Goal: Communication & Community: Answer question/provide support

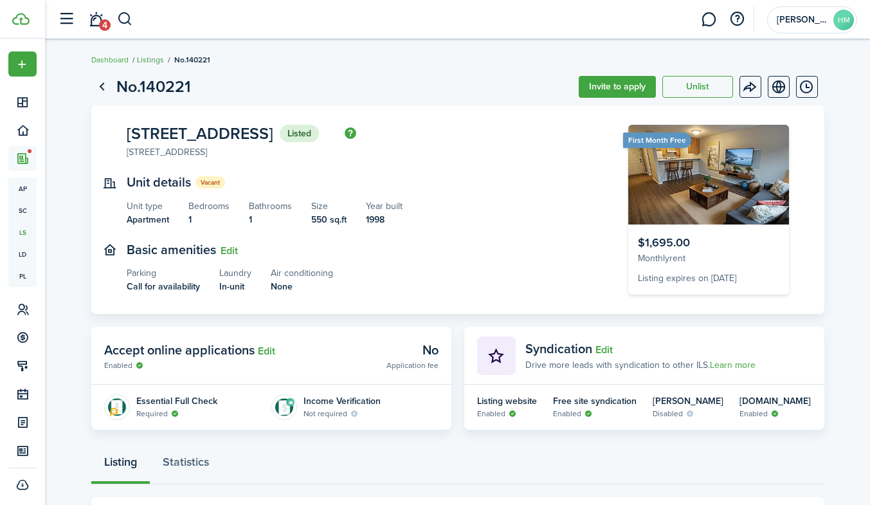
click at [144, 62] on link "Listings" at bounding box center [150, 60] width 27 height 12
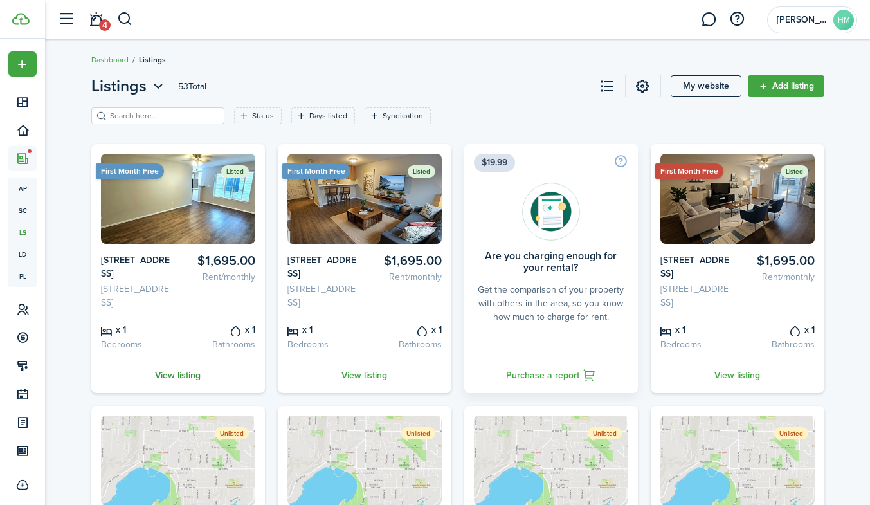
click at [175, 383] on link "View listing" at bounding box center [178, 375] width 174 height 35
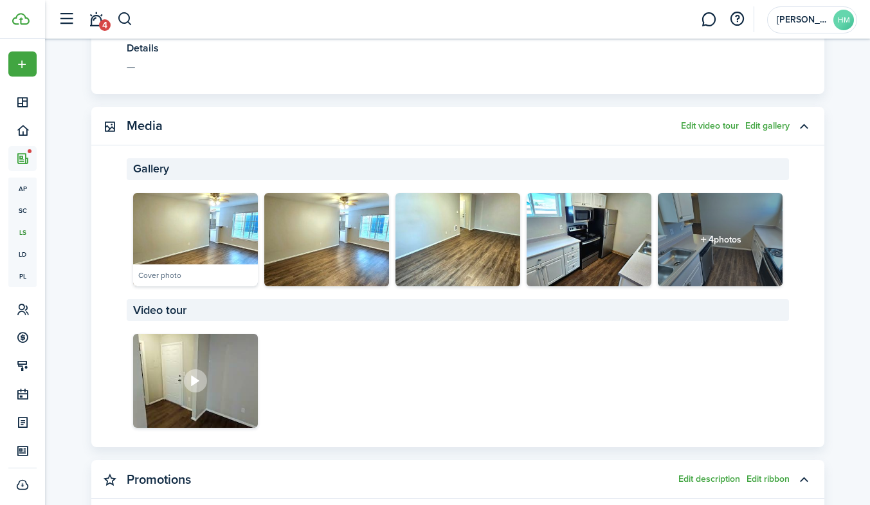
scroll to position [581, 0]
click at [756, 127] on button "Edit gallery" at bounding box center [767, 125] width 44 height 10
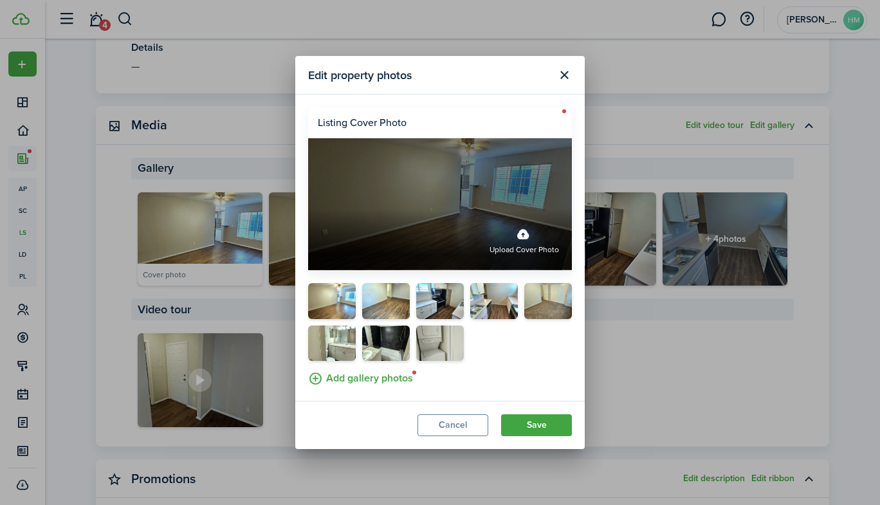
click at [526, 206] on label "Upload cover photo" at bounding box center [440, 204] width 264 height 132
click at [308, 210] on input "Upload cover photo" at bounding box center [308, 210] width 0 height 0
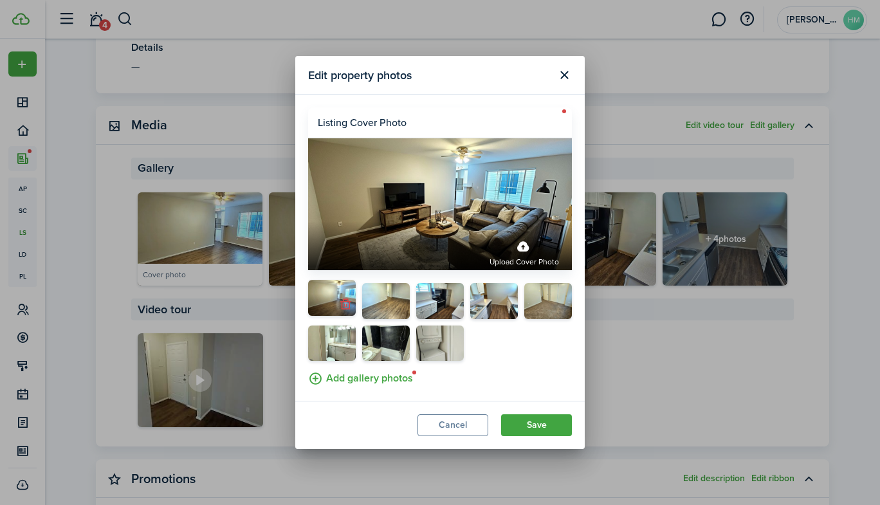
click at [343, 305] on button "button" at bounding box center [345, 305] width 18 height 18
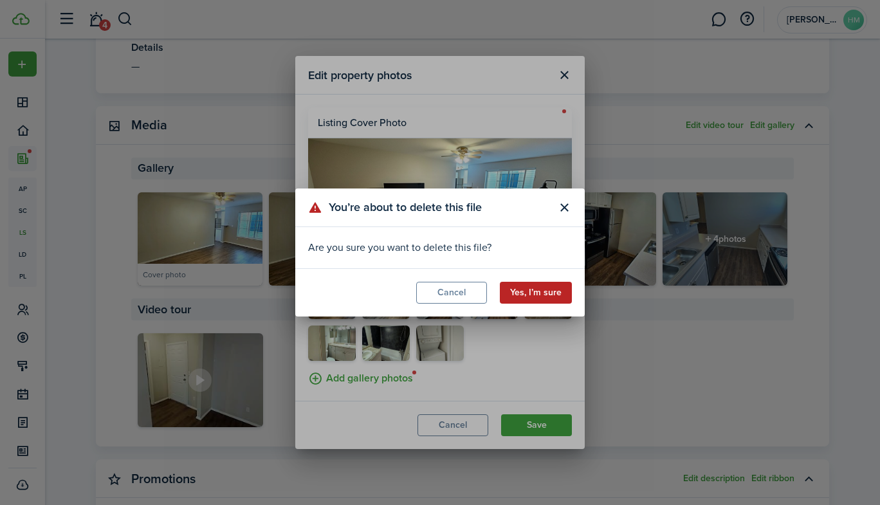
click at [527, 291] on button "Yes, I’m sure" at bounding box center [536, 293] width 72 height 22
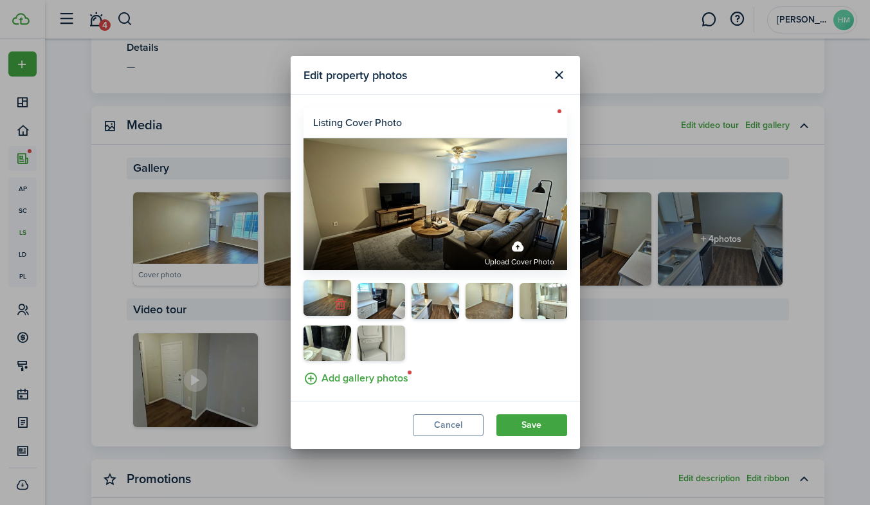
click at [342, 307] on button "button" at bounding box center [341, 305] width 18 height 18
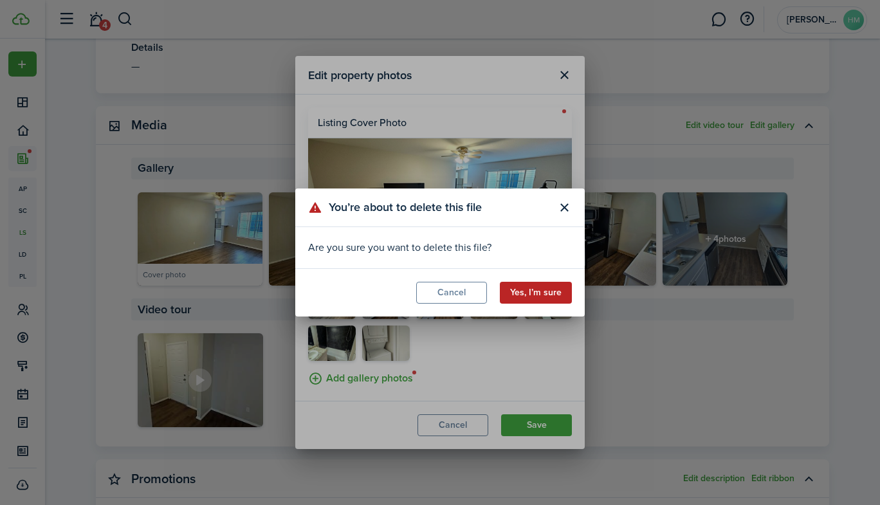
click at [515, 291] on button "Yes, I’m sure" at bounding box center [536, 293] width 72 height 22
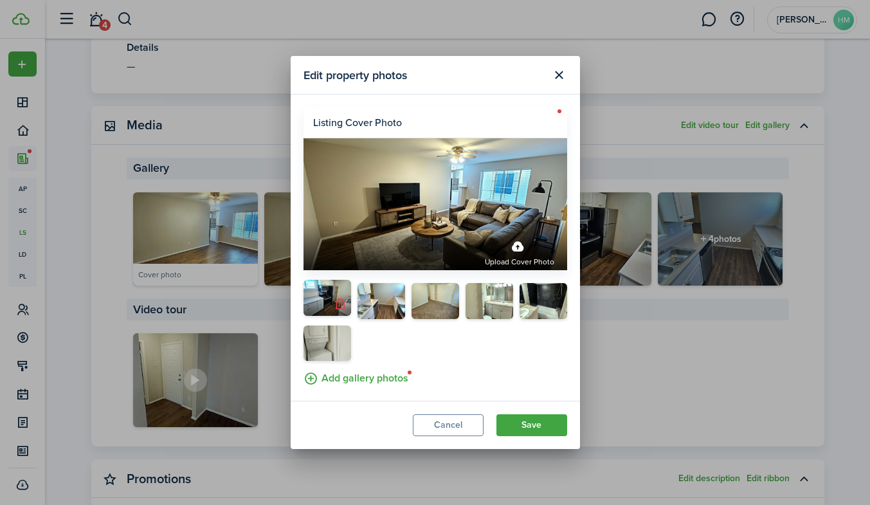
click at [338, 307] on button "button" at bounding box center [341, 305] width 18 height 18
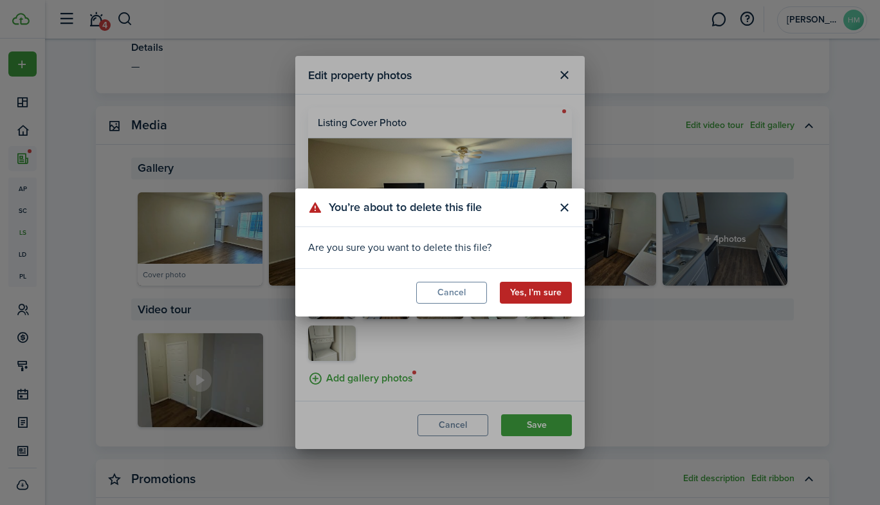
click at [527, 298] on button "Yes, I’m sure" at bounding box center [536, 293] width 72 height 22
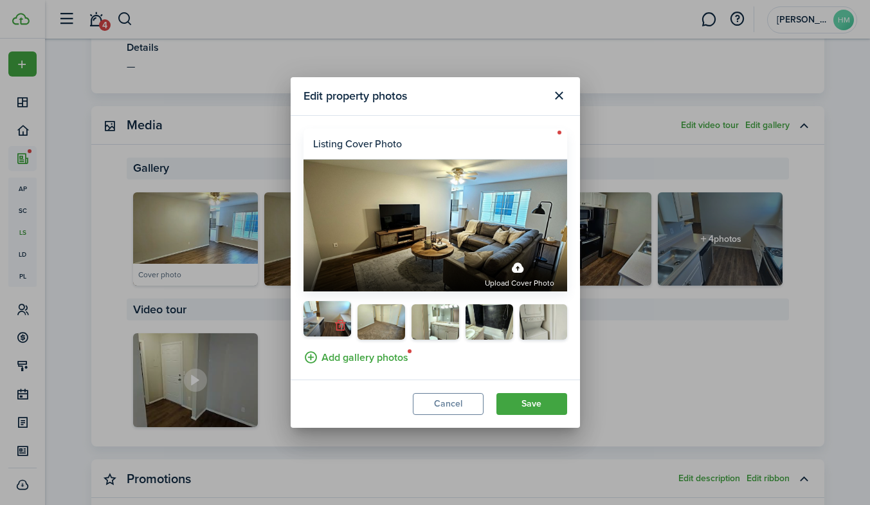
click at [338, 329] on button "button" at bounding box center [341, 325] width 18 height 18
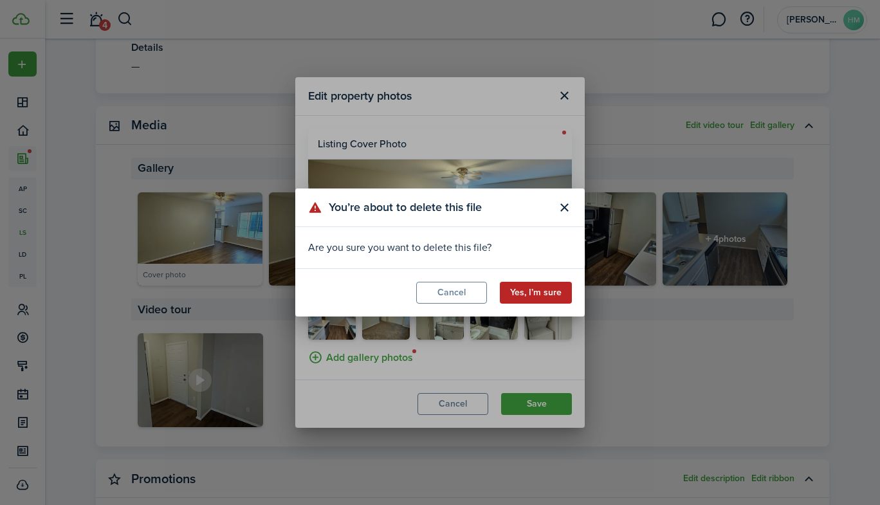
click at [523, 292] on button "Yes, I’m sure" at bounding box center [536, 293] width 72 height 22
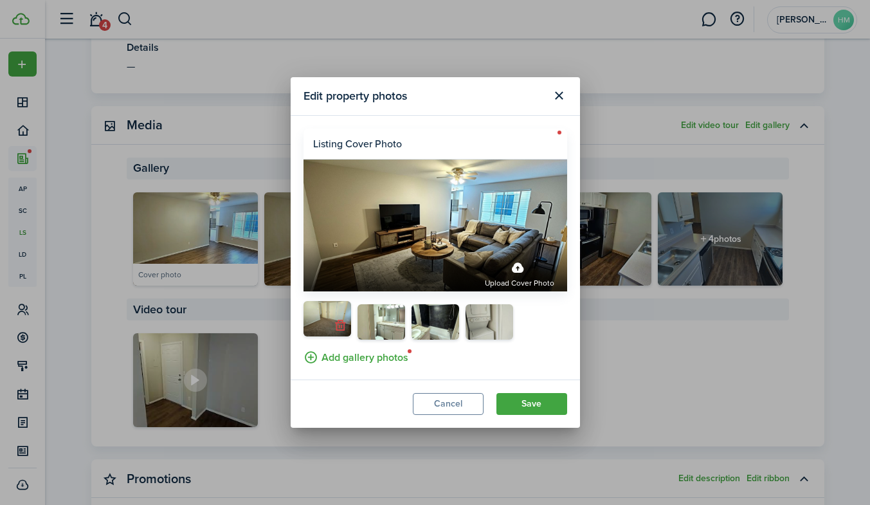
click at [338, 328] on button "button" at bounding box center [341, 325] width 18 height 18
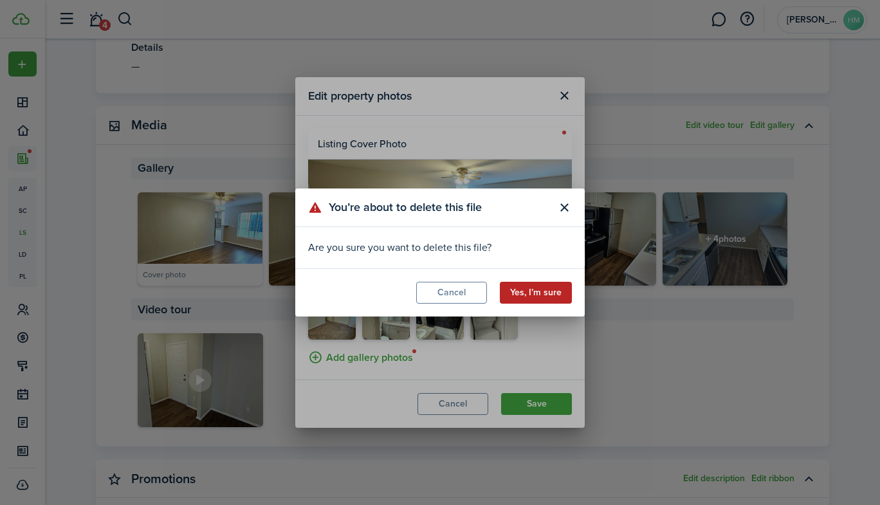
click at [522, 291] on button "Yes, I’m sure" at bounding box center [536, 293] width 72 height 22
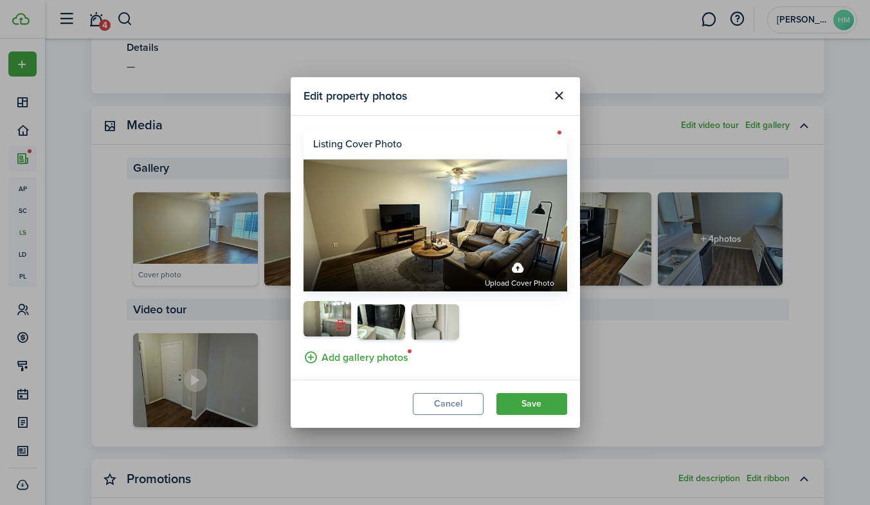
click at [339, 329] on button "button" at bounding box center [341, 325] width 18 height 18
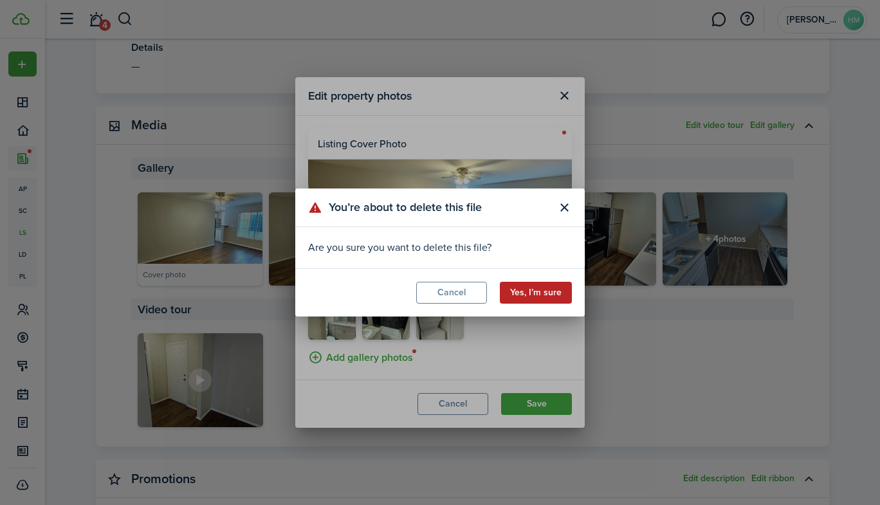
click at [520, 291] on button "Yes, I’m sure" at bounding box center [536, 293] width 72 height 22
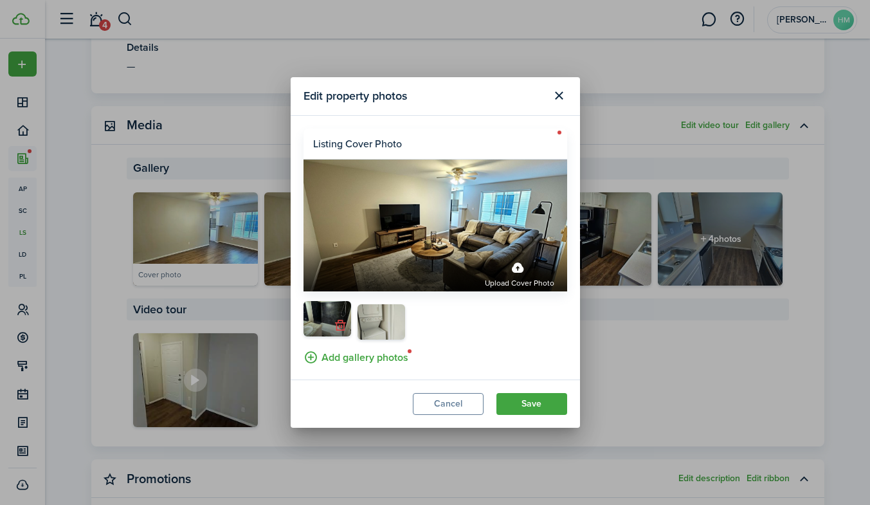
click at [342, 329] on button "button" at bounding box center [341, 325] width 18 height 18
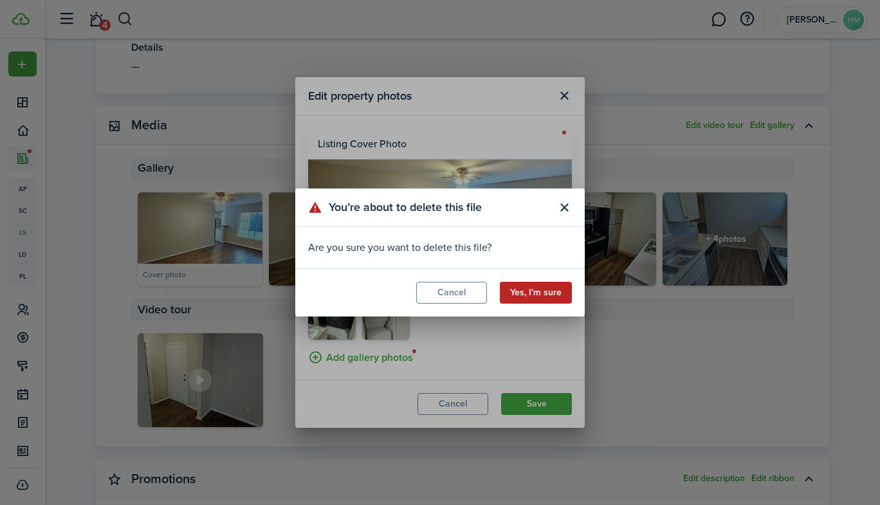
click at [550, 286] on button "Yes, I’m sure" at bounding box center [536, 293] width 72 height 22
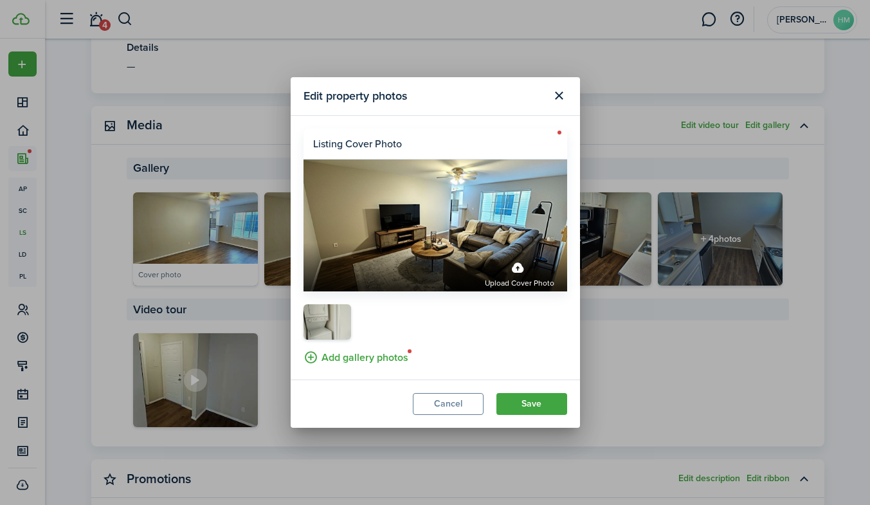
click at [329, 357] on label "Add gallery photos" at bounding box center [356, 356] width 105 height 20
click at [304, 346] on input "Add gallery photos" at bounding box center [304, 346] width 0 height 0
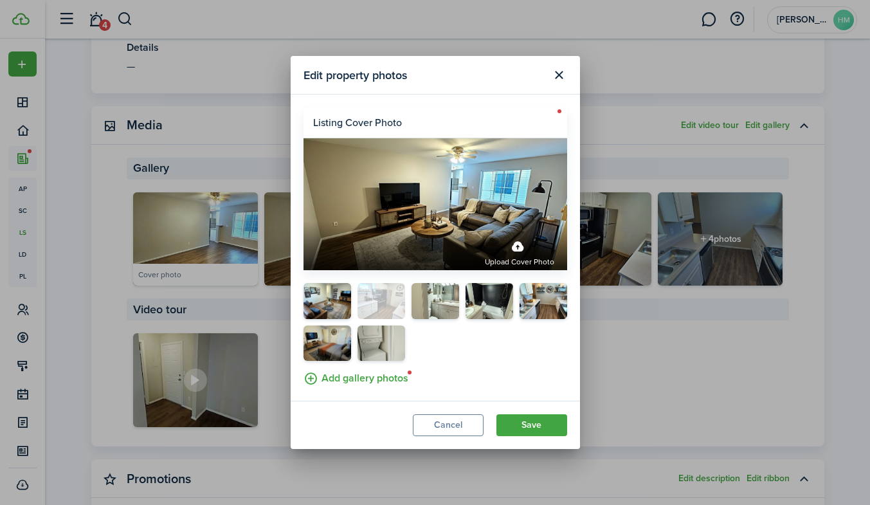
drag, startPoint x: 481, startPoint y: 295, endPoint x: 356, endPoint y: 288, distance: 125.6
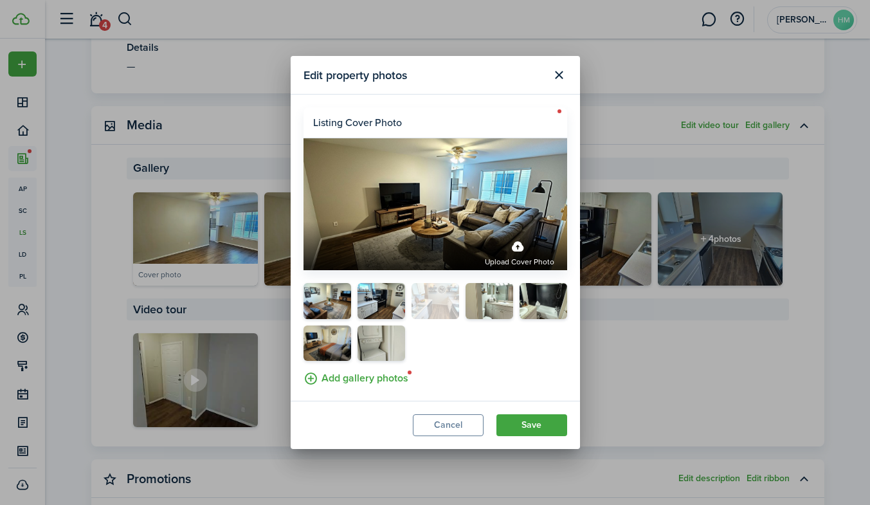
drag, startPoint x: 545, startPoint y: 288, endPoint x: 417, endPoint y: 285, distance: 128.0
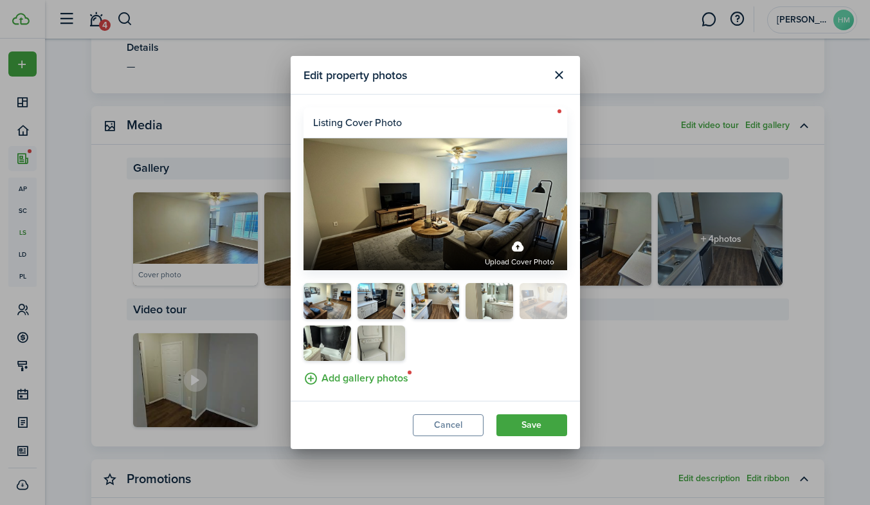
drag, startPoint x: 319, startPoint y: 336, endPoint x: 546, endPoint y: 289, distance: 231.9
drag, startPoint x: 537, startPoint y: 290, endPoint x: 469, endPoint y: 287, distance: 68.2
click at [525, 426] on button "Save" at bounding box center [531, 425] width 71 height 22
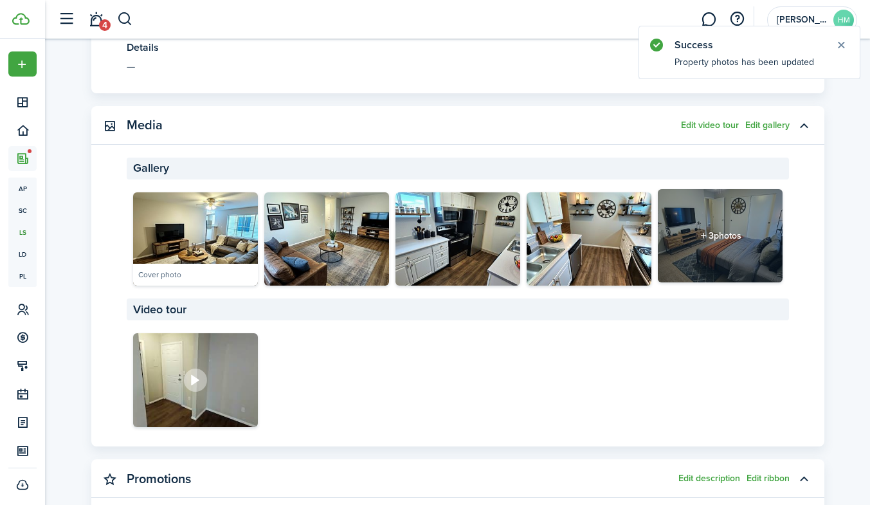
click at [700, 223] on div "3 photos" at bounding box center [720, 236] width 125 height 94
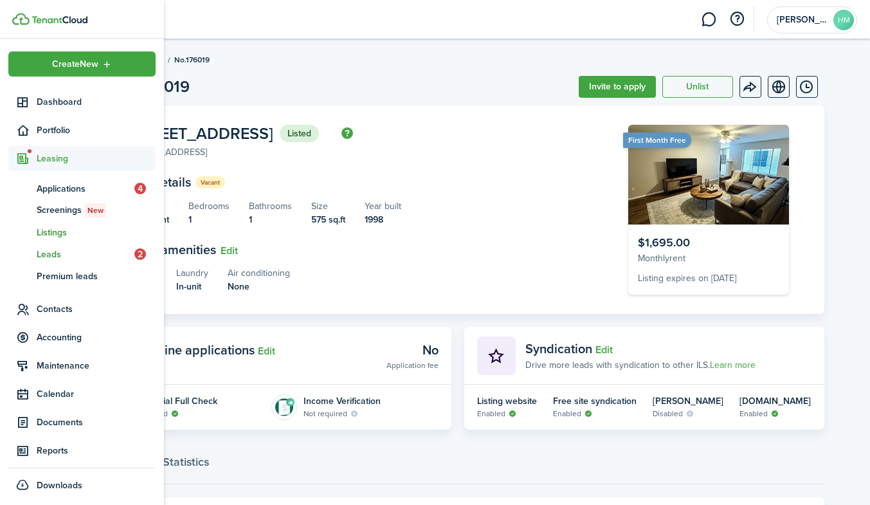
click at [45, 253] on span "Leads" at bounding box center [86, 255] width 98 height 14
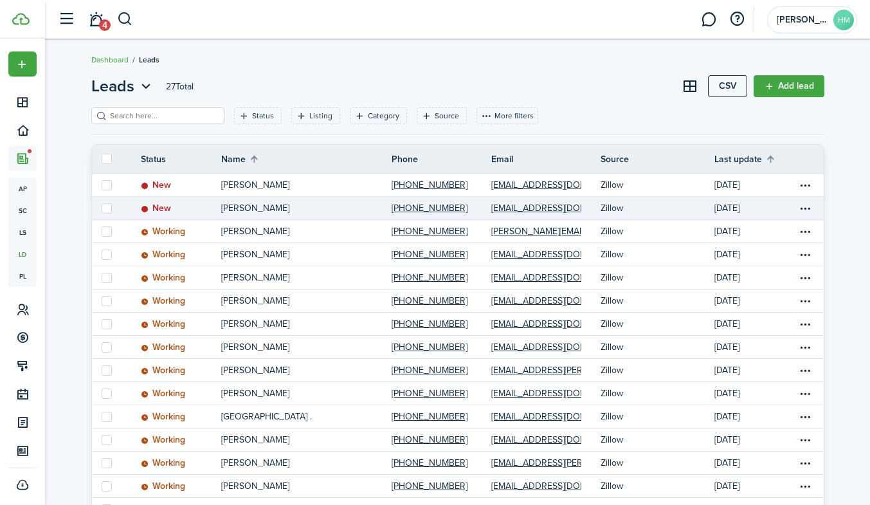
click at [275, 205] on p "Rosa Cardenas" at bounding box center [255, 208] width 68 height 14
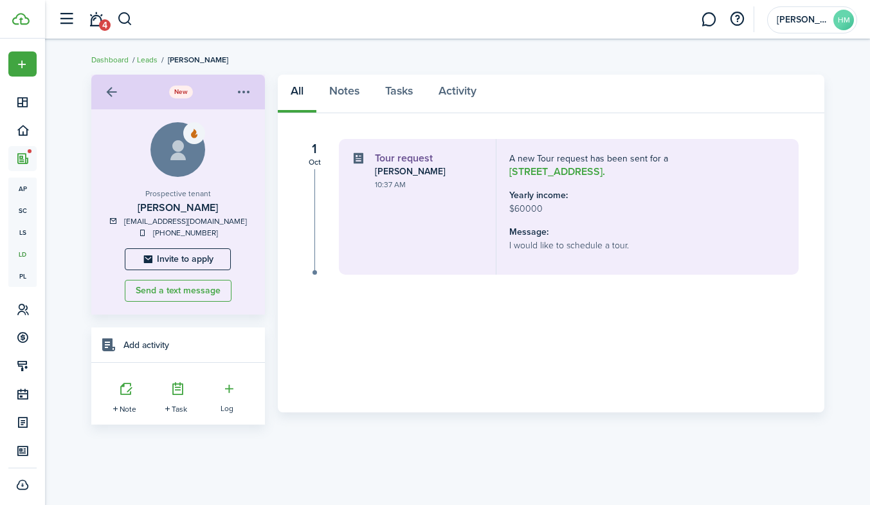
click at [242, 87] on menu-btn-icon "Open menu" at bounding box center [244, 92] width 22 height 22
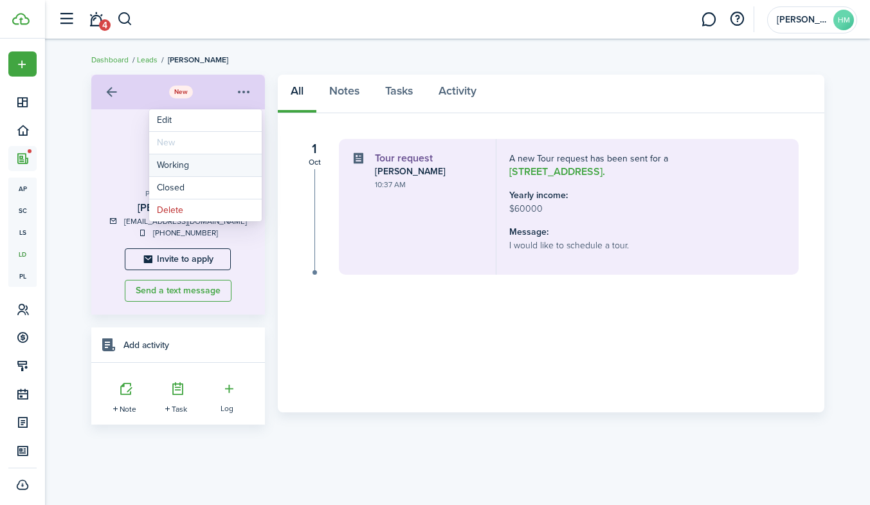
click at [186, 159] on button "Working" at bounding box center [205, 165] width 113 height 22
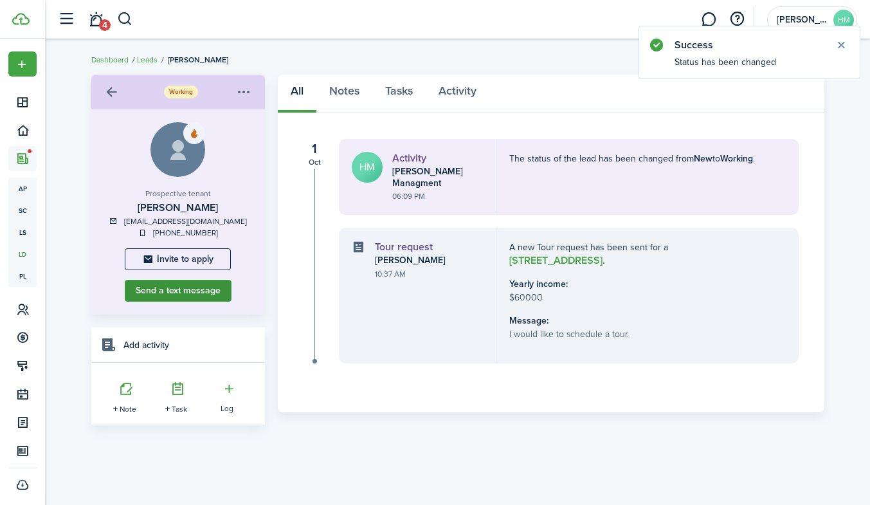
click at [138, 289] on button "Send a text message" at bounding box center [178, 291] width 107 height 22
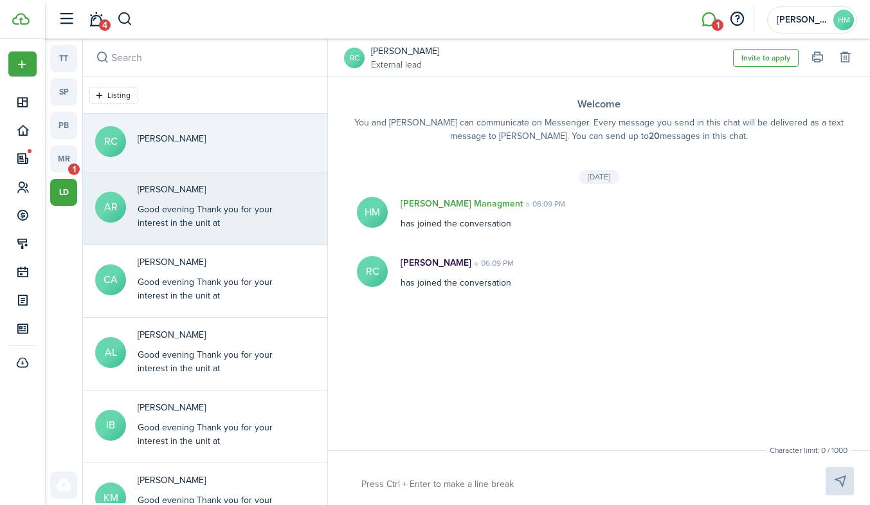
click at [204, 204] on div "Good evening Thank you for your interest in the unit at Raleigh Court. I some o…" at bounding box center [218, 264] width 161 height 122
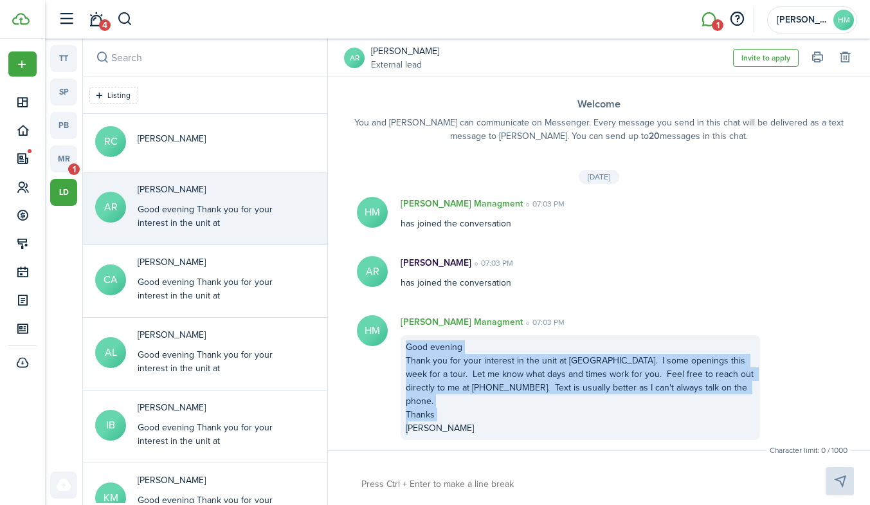
drag, startPoint x: 406, startPoint y: 347, endPoint x: 527, endPoint y: 414, distance: 138.5
click at [527, 414] on div "Good evening Thank you for your interest in the unit at Raleigh Court. I some o…" at bounding box center [580, 387] width 359 height 105
click at [523, 392] on button "Copy" at bounding box center [563, 395] width 113 height 23
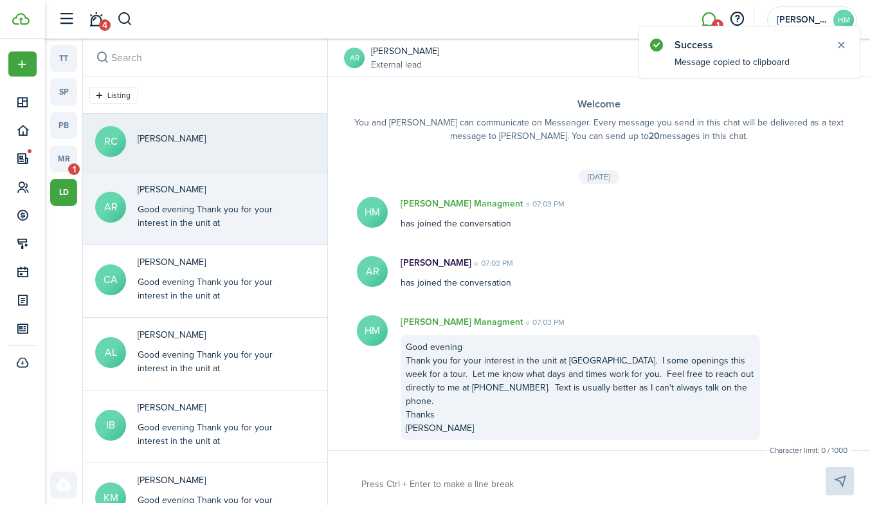
click at [166, 136] on p "Rosa Cardenas" at bounding box center [172, 139] width 68 height 14
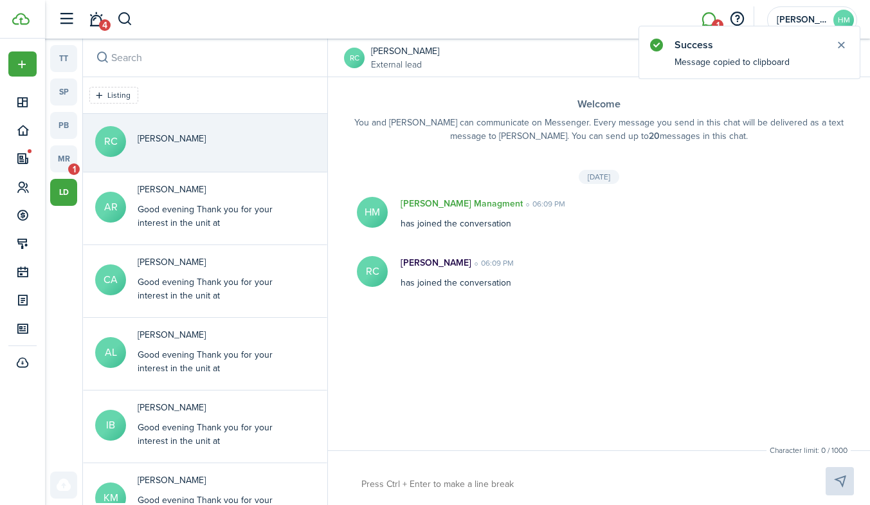
click at [422, 476] on textarea at bounding box center [578, 484] width 443 height 22
paste textarea "Good evening Thank you for your interest in the unit at Raleigh Court. I some o…"
type textarea "Good evening Thank you for your interest in the unit at Raleigh Court. I some o…"
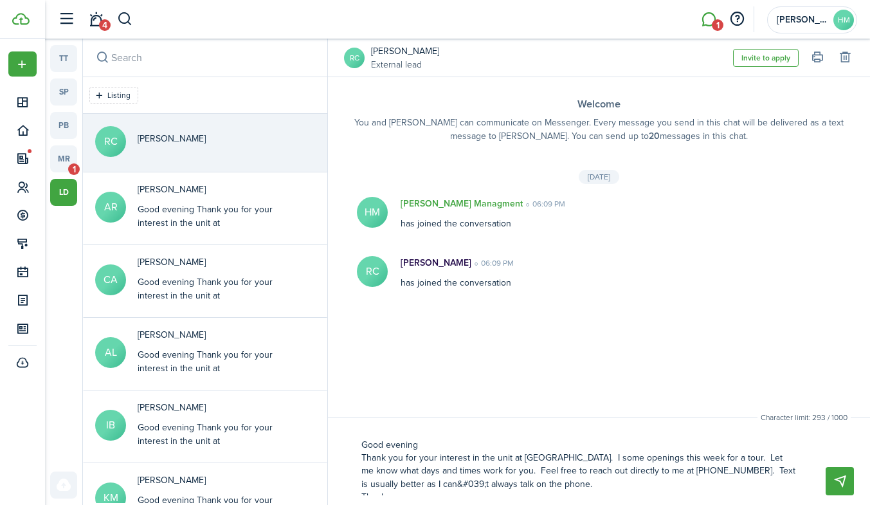
drag, startPoint x: 416, startPoint y: 480, endPoint x: 446, endPoint y: 487, distance: 30.9
click at [446, 487] on textarea "Good evening Thank you for your interest in the unit at Raleigh Court. I some o…" at bounding box center [578, 464] width 443 height 61
type textarea "Good evening Thank you for your interest in the unit at Raleigh Court. I some o…"
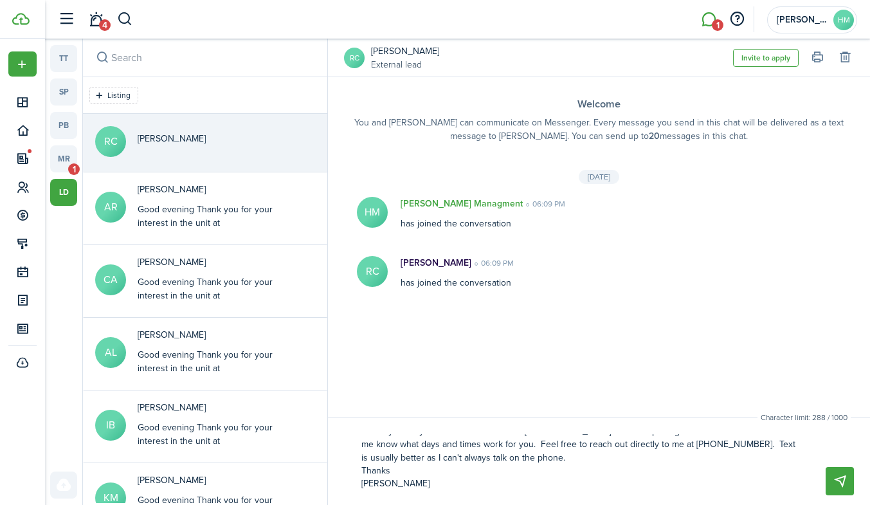
scroll to position [14, 0]
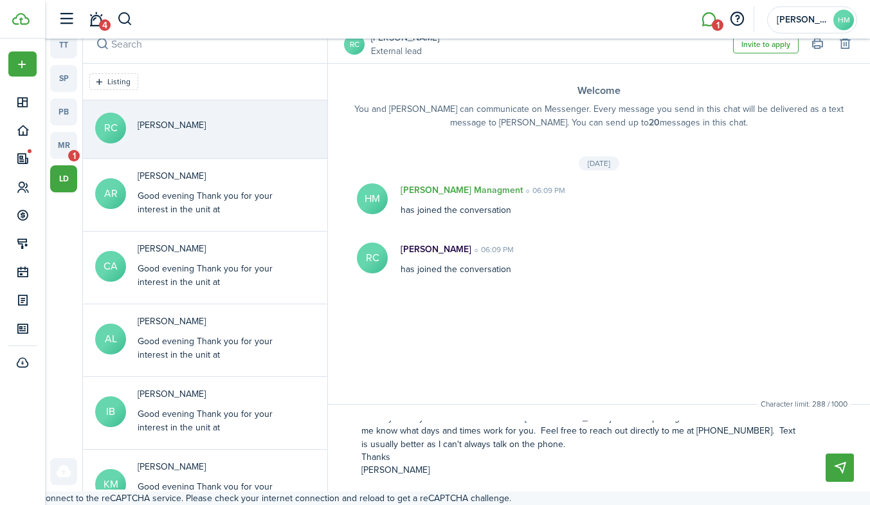
drag, startPoint x: 361, startPoint y: 444, endPoint x: 513, endPoint y: 530, distance: 174.5
click at [513, 491] on html "Create New Dashboard Portfolio Leasing Contacts Accounting Maintenance Calendar…" at bounding box center [435, 238] width 870 height 505
type textarea "Good evening Thank you for your interest in the unit at Raleigh Court. I some o…"
click at [833, 463] on button "Send" at bounding box center [840, 467] width 28 height 28
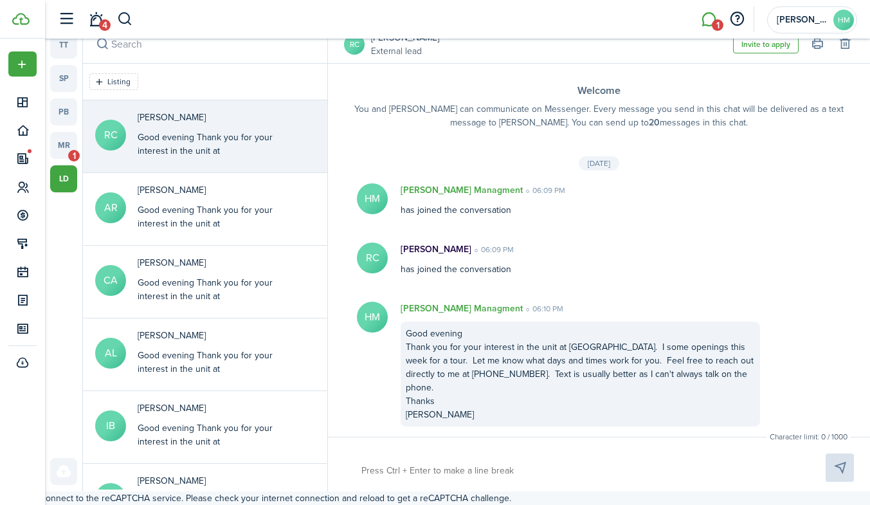
scroll to position [0, 0]
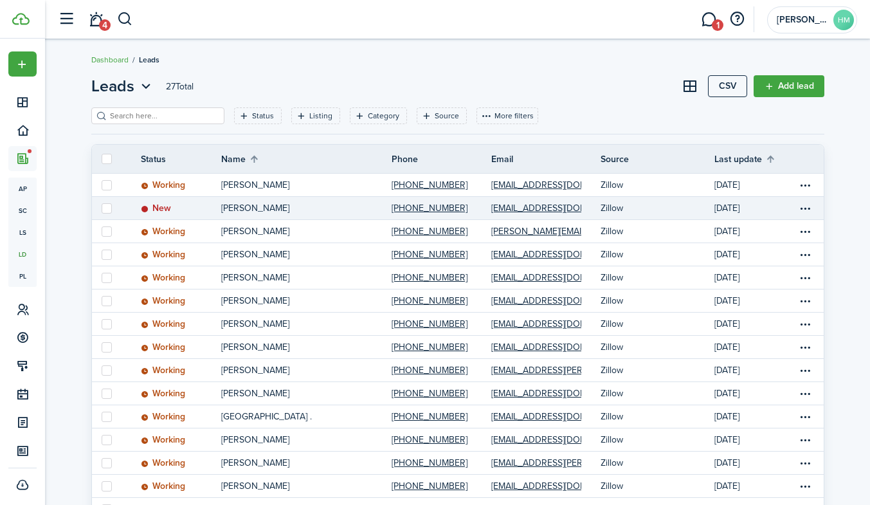
click at [240, 210] on p "Grace T Lu" at bounding box center [255, 208] width 68 height 14
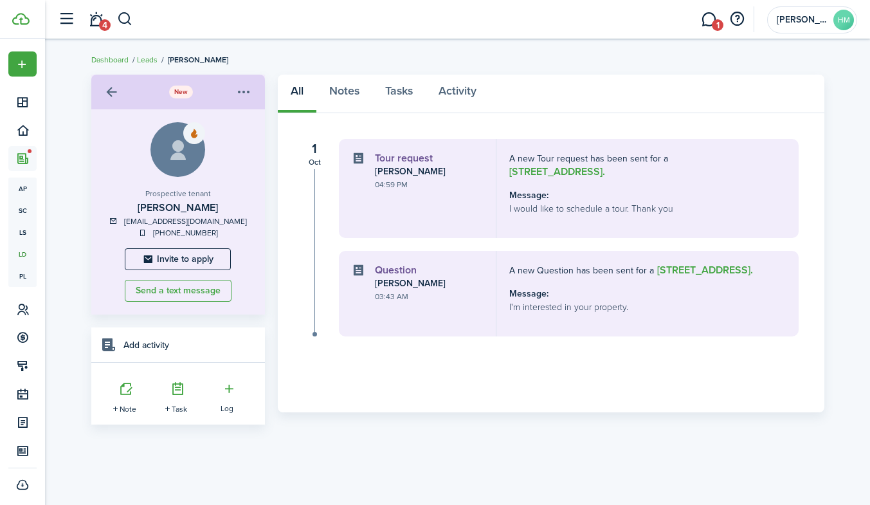
click at [250, 88] on menu-btn-icon "Open menu" at bounding box center [244, 92] width 22 height 22
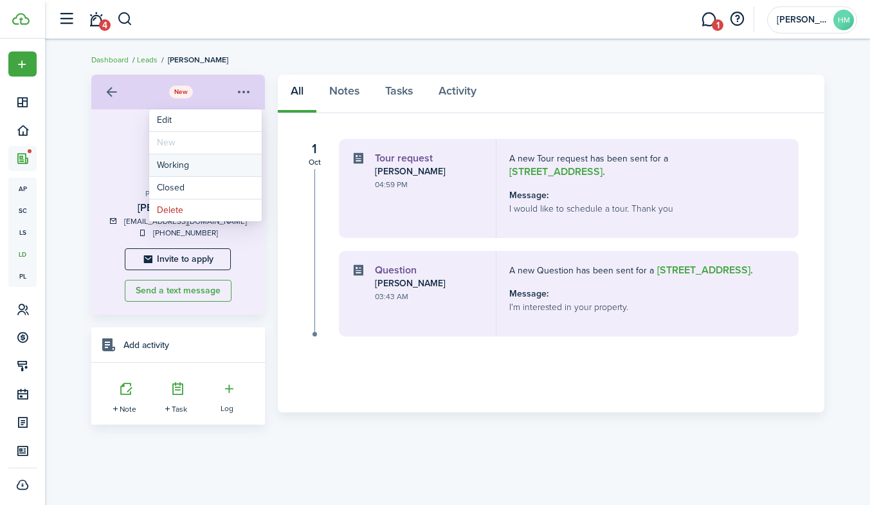
click at [191, 162] on button "Working" at bounding box center [205, 165] width 113 height 22
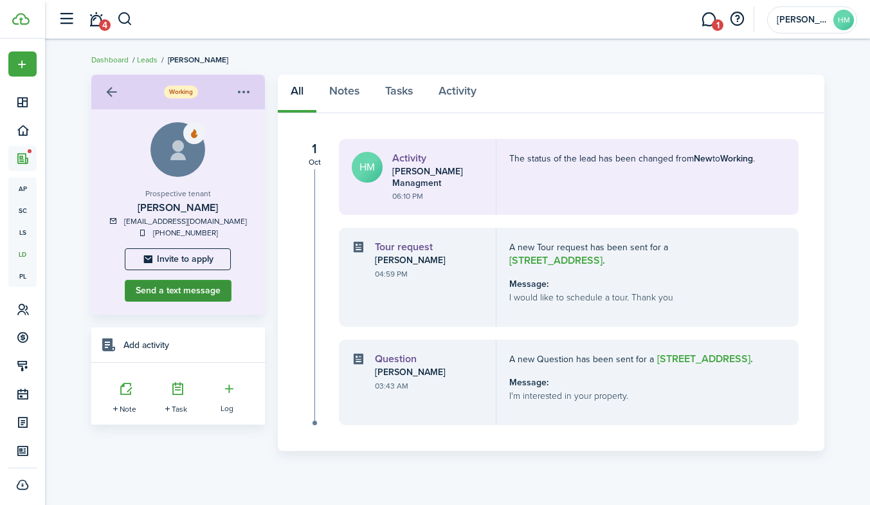
click at [206, 293] on button "Send a text message" at bounding box center [178, 291] width 107 height 22
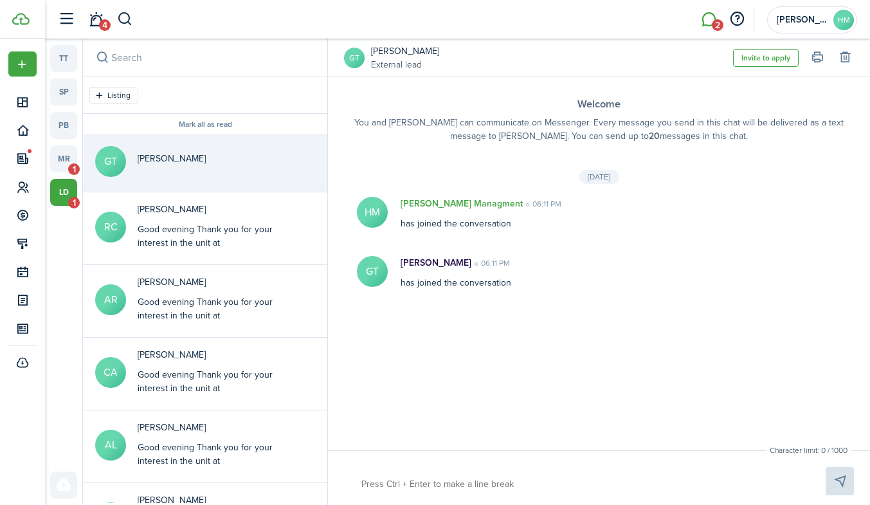
click at [404, 480] on textarea at bounding box center [578, 484] width 443 height 22
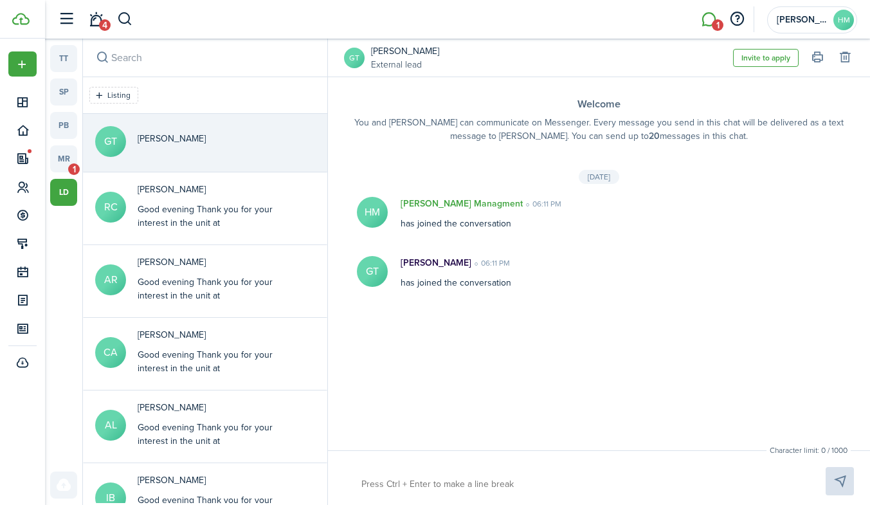
paste textarea "Good evening Thank you for your interest in the unit at Raleigh Court. I some o…"
type textarea "Good evening Thank you for your interest in the unit at Raleigh Court. I some o…"
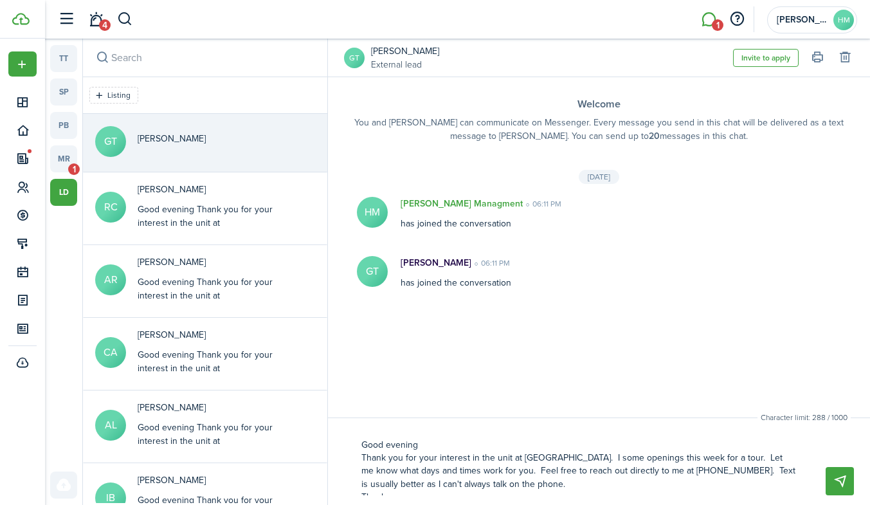
scroll to position [26, 0]
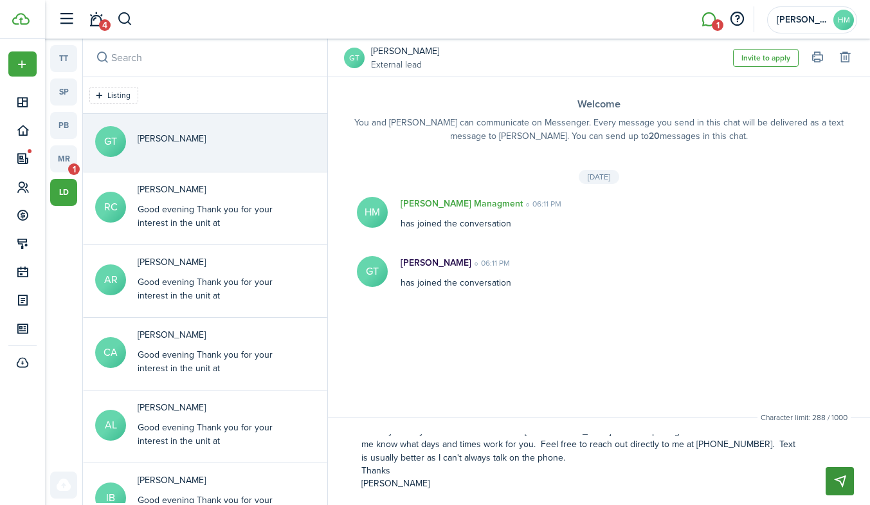
type textarea "Good evening Thank you for your interest in the unit at Raleigh Court. I some o…"
click at [843, 484] on button "Send" at bounding box center [840, 481] width 28 height 28
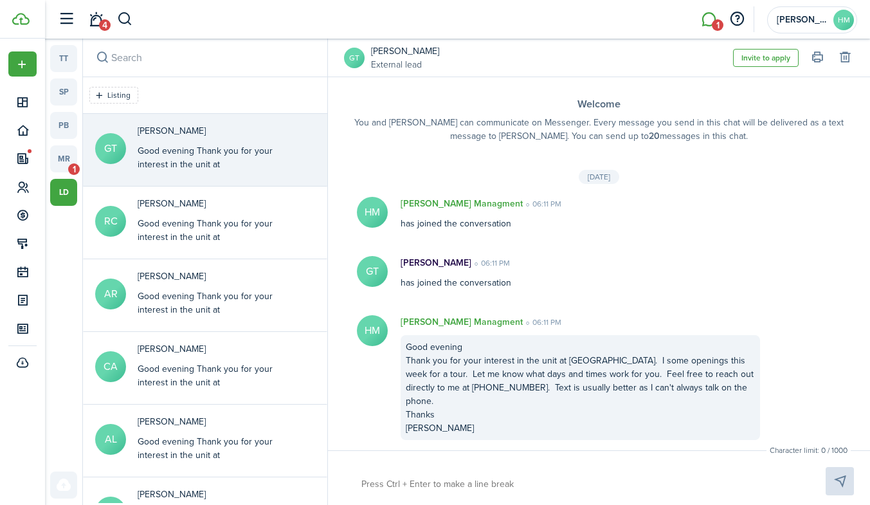
scroll to position [0, 0]
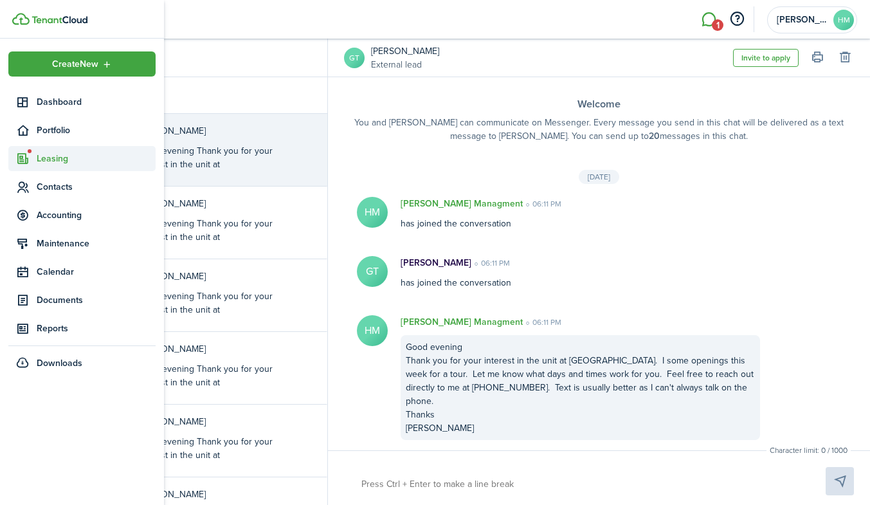
click at [50, 156] on span "Leasing" at bounding box center [96, 159] width 119 height 14
